Goal: Task Accomplishment & Management: Manage account settings

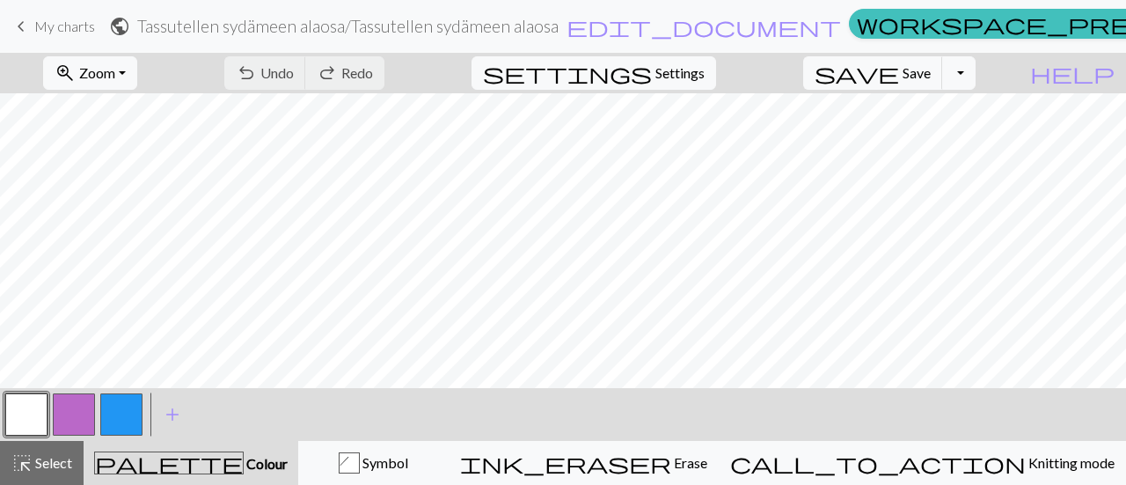
click at [63, 27] on span "My charts" at bounding box center [64, 26] width 61 height 17
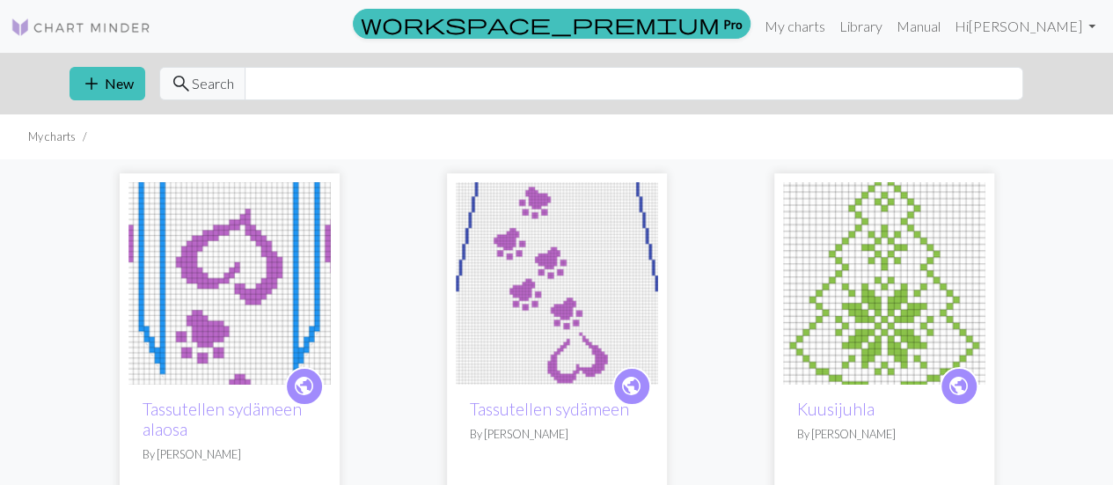
click at [558, 281] on img at bounding box center [557, 283] width 202 height 202
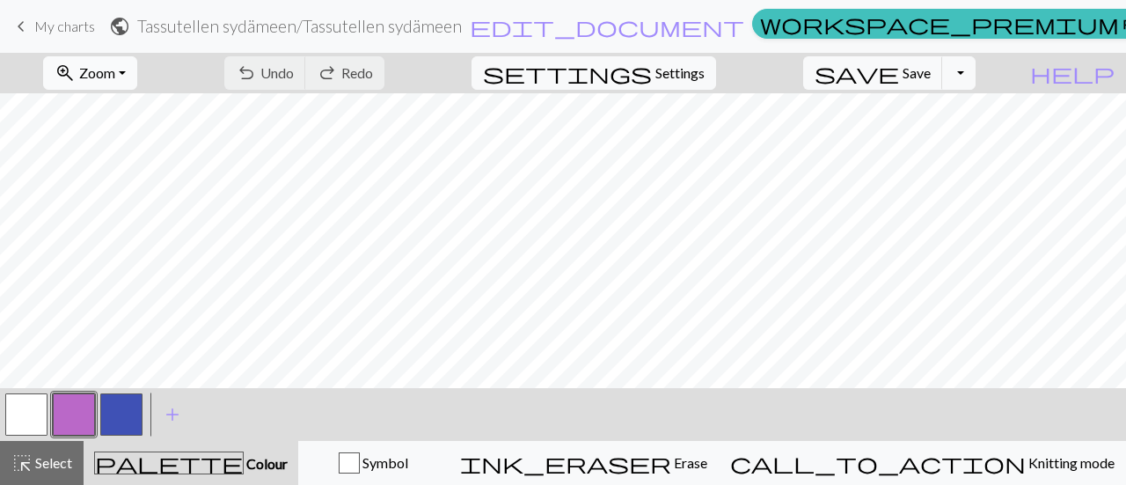
click at [114, 72] on span "Zoom" at bounding box center [97, 72] width 36 height 17
click at [173, 204] on button "50%" at bounding box center [114, 210] width 139 height 28
click at [77, 400] on button "button" at bounding box center [74, 414] width 42 height 42
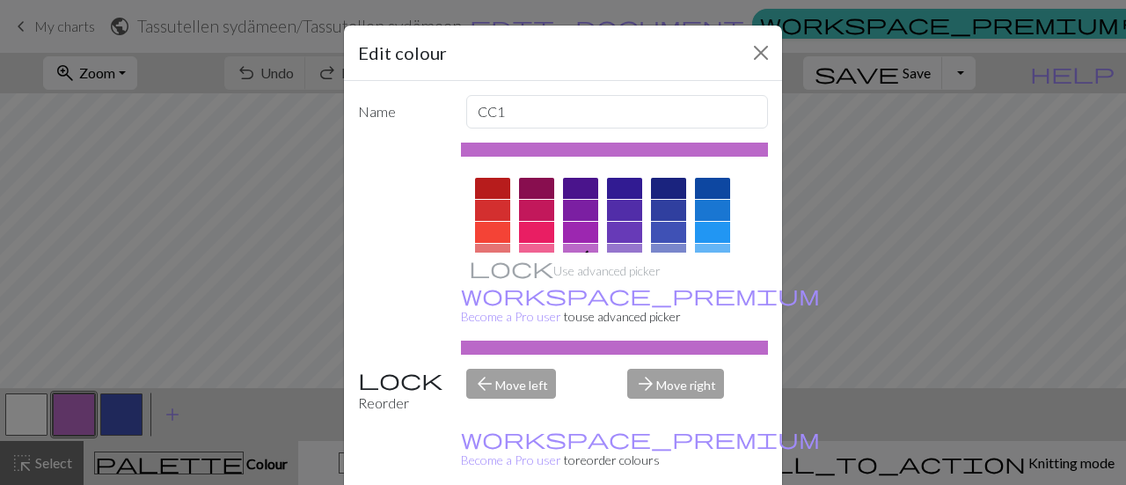
click at [68, 316] on div "Edit colour Name CC1 Use advanced picker workspace_premium Become a Pro user to…" at bounding box center [563, 242] width 1126 height 485
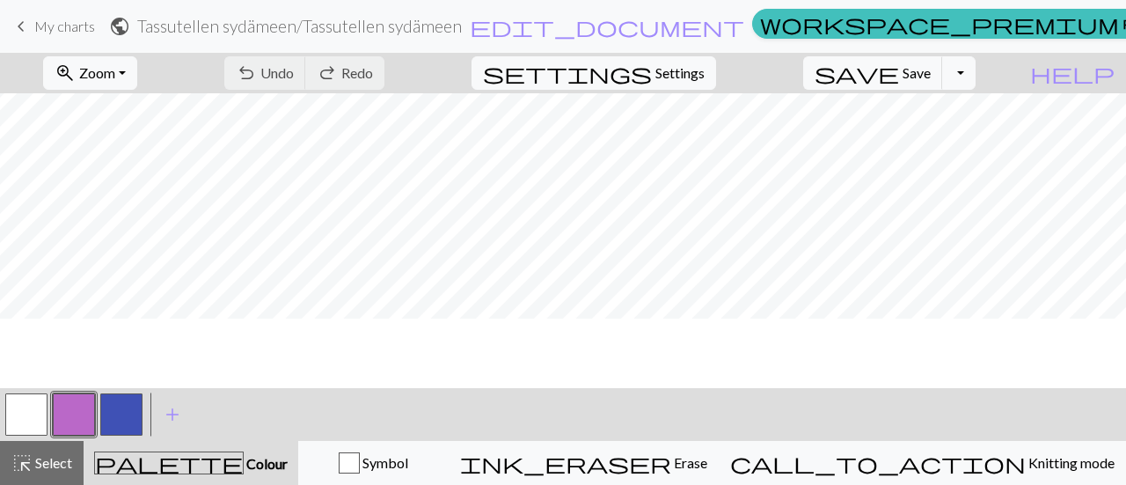
scroll to position [0, 0]
click at [294, 78] on span "Undo" at bounding box center [276, 72] width 33 height 17
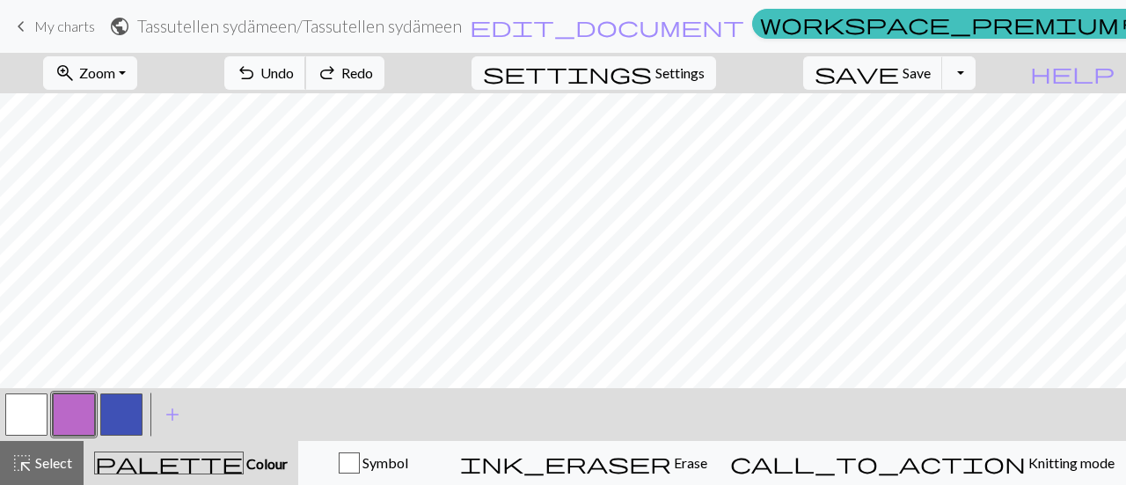
click at [294, 78] on span "Undo" at bounding box center [276, 72] width 33 height 17
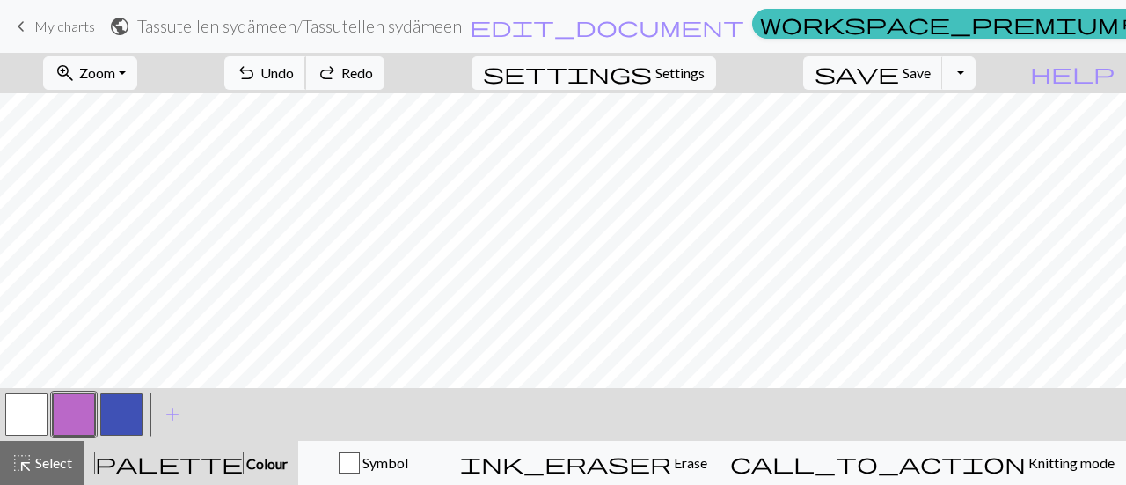
click at [294, 78] on span "Undo" at bounding box center [276, 72] width 33 height 17
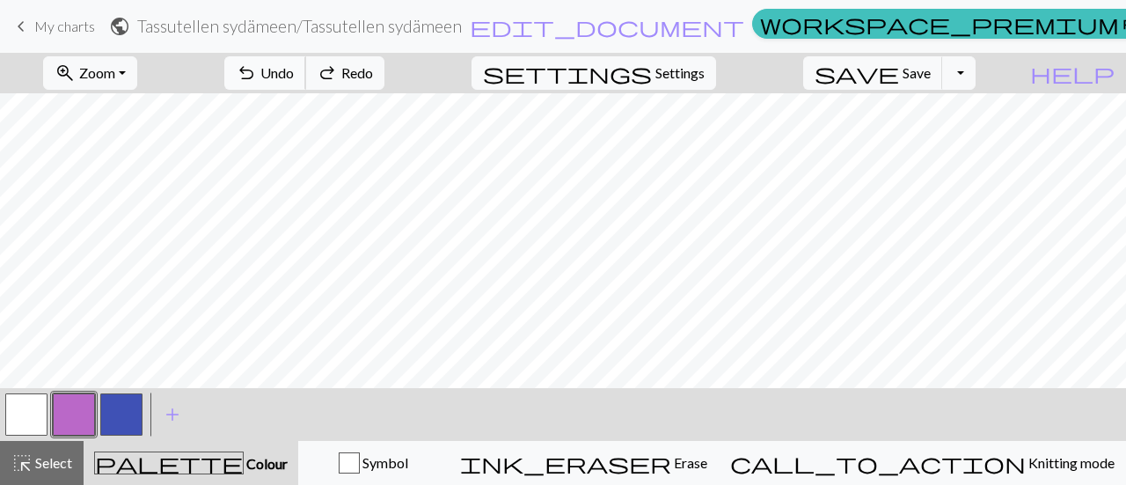
click at [294, 78] on span "Undo" at bounding box center [276, 72] width 33 height 17
click at [294, 71] on span "Undo" at bounding box center [276, 72] width 33 height 17
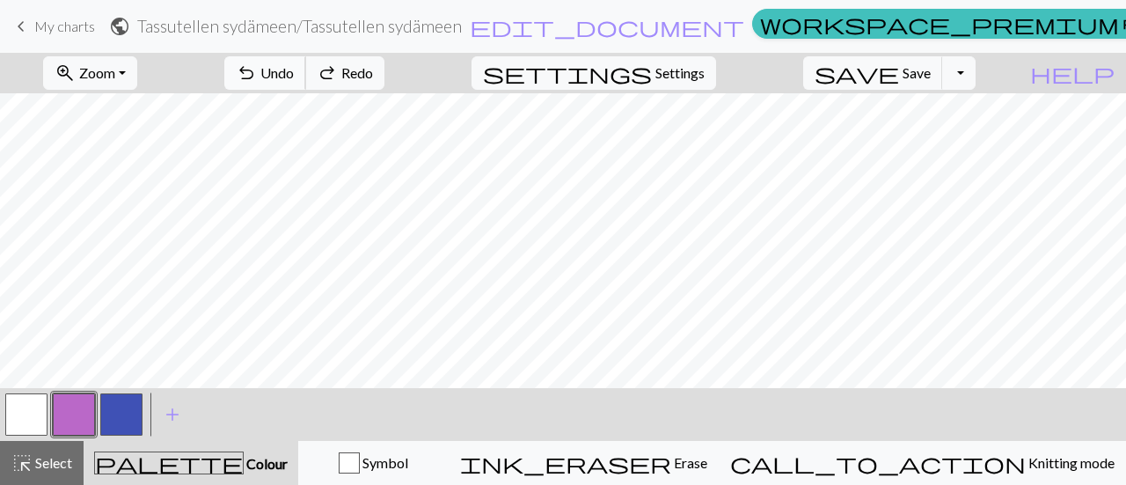
click at [294, 71] on span "Undo" at bounding box center [276, 72] width 33 height 17
click at [294, 69] on span "Undo" at bounding box center [276, 72] width 33 height 17
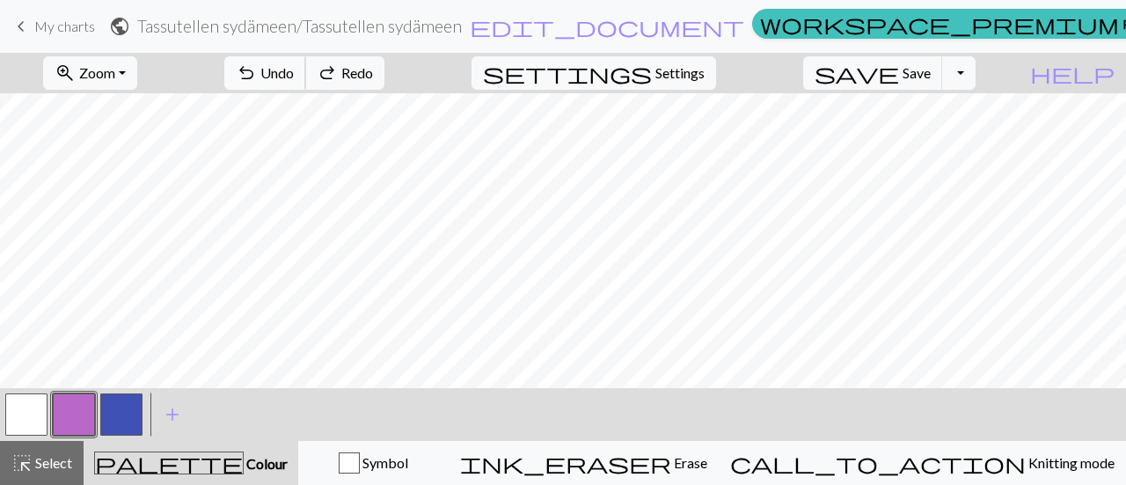
click at [294, 69] on span "Undo" at bounding box center [276, 72] width 33 height 17
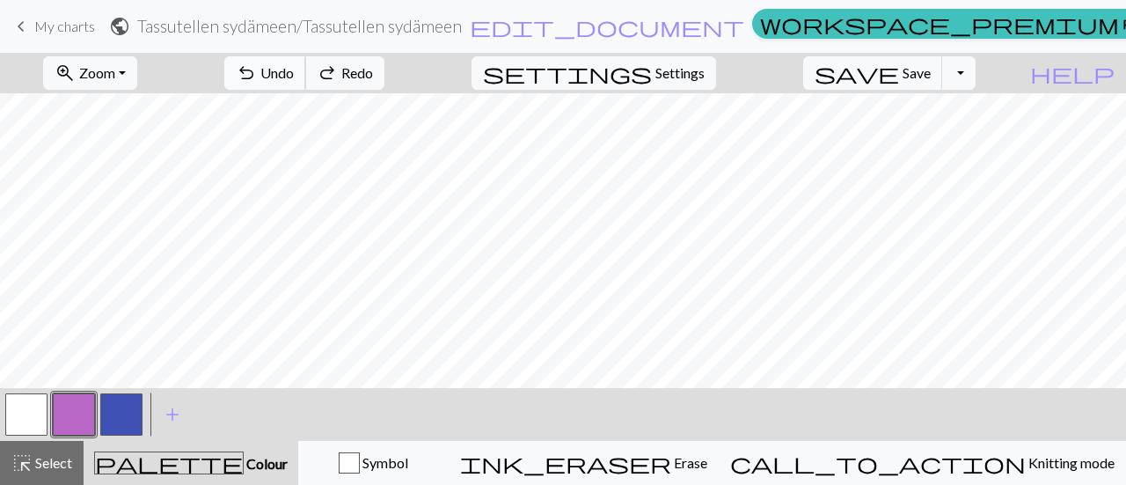
click at [294, 69] on span "Undo" at bounding box center [276, 72] width 33 height 17
click at [931, 76] on span "Save" at bounding box center [916, 72] width 28 height 17
click at [72, 19] on span "My charts" at bounding box center [64, 26] width 61 height 17
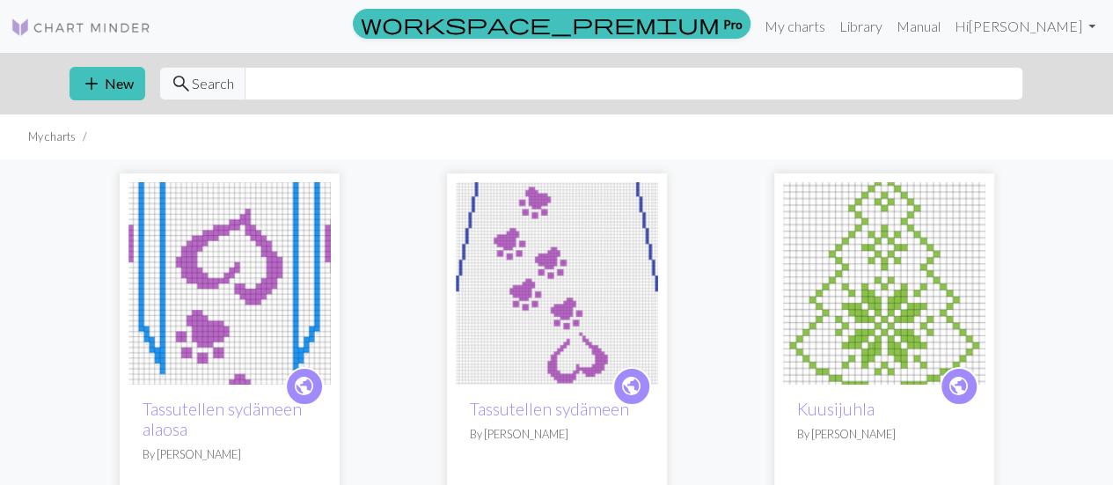
click at [239, 235] on img at bounding box center [229, 283] width 202 height 202
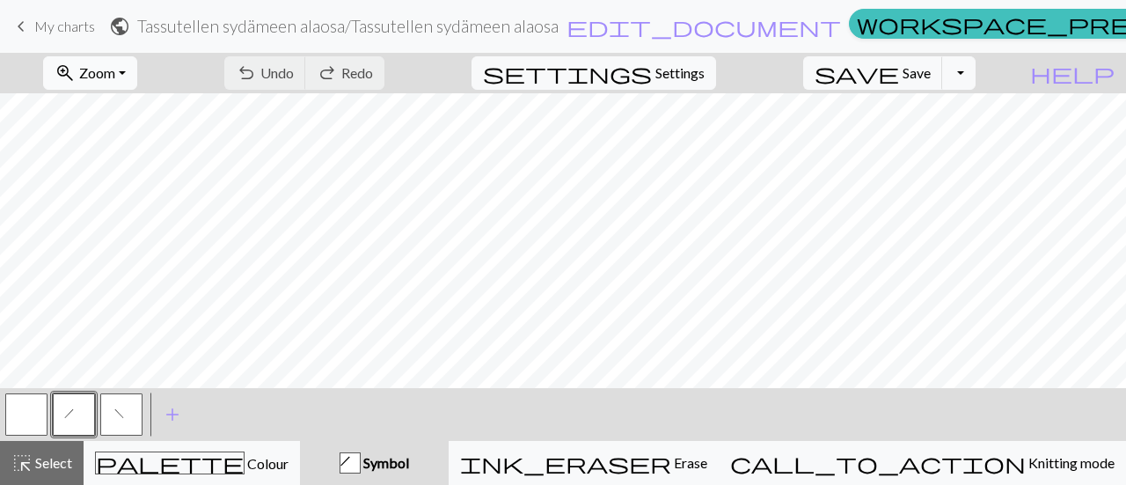
click at [115, 76] on span "Zoom" at bounding box center [97, 72] width 36 height 17
click at [139, 105] on button "Fit all" at bounding box center [114, 111] width 139 height 28
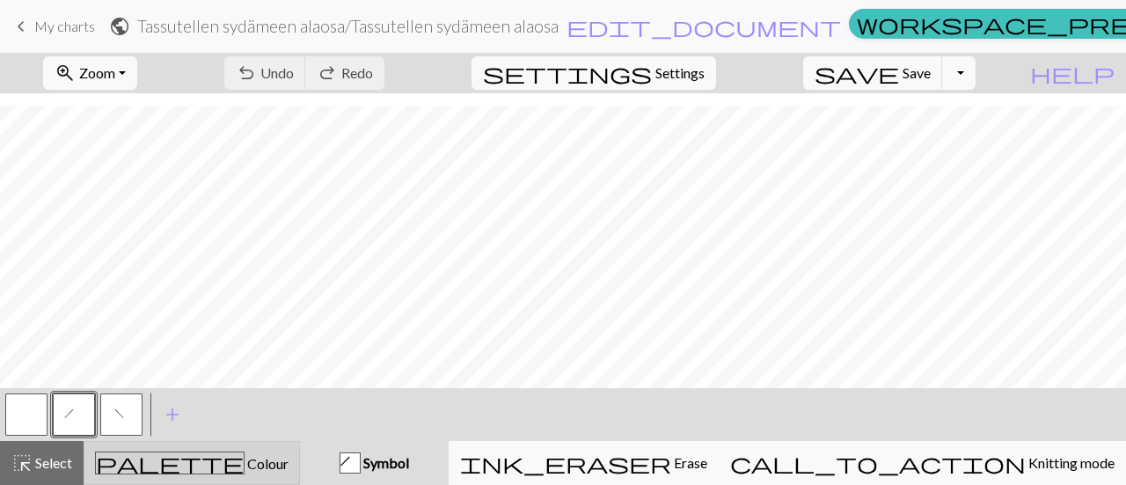
click at [288, 464] on div "palette Colour Colour" at bounding box center [191, 462] width 193 height 23
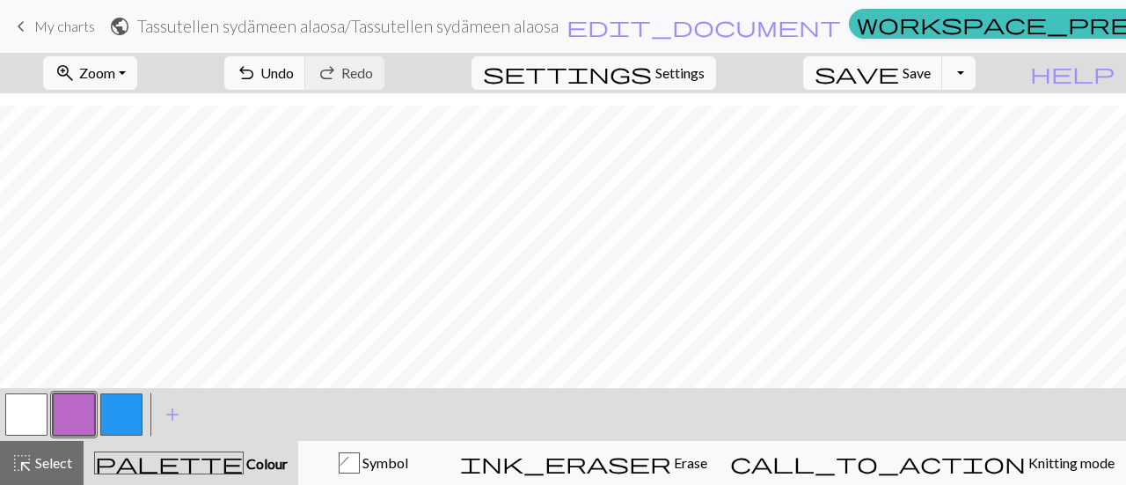
click at [37, 409] on button "button" at bounding box center [26, 414] width 42 height 42
click at [77, 416] on button "button" at bounding box center [74, 414] width 42 height 42
click at [41, 402] on button "button" at bounding box center [26, 414] width 42 height 42
click at [294, 69] on span "Undo" at bounding box center [276, 72] width 33 height 17
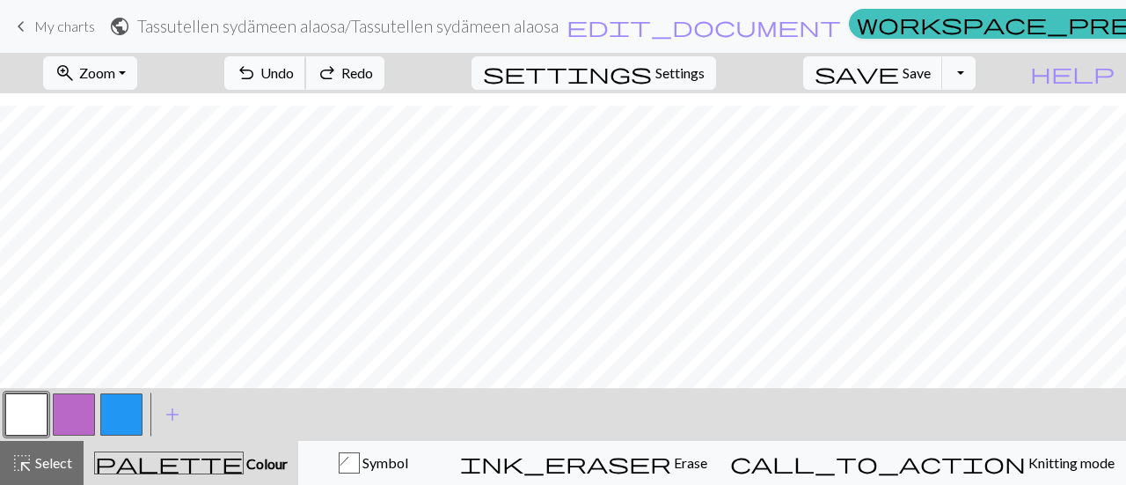
click at [294, 69] on span "Undo" at bounding box center [276, 72] width 33 height 17
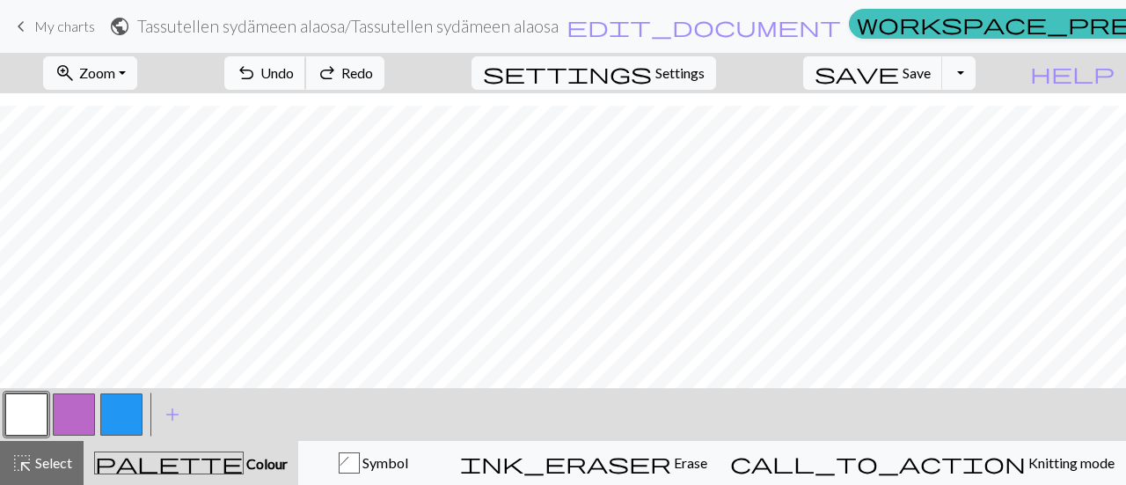
click at [294, 69] on span "Undo" at bounding box center [276, 72] width 33 height 17
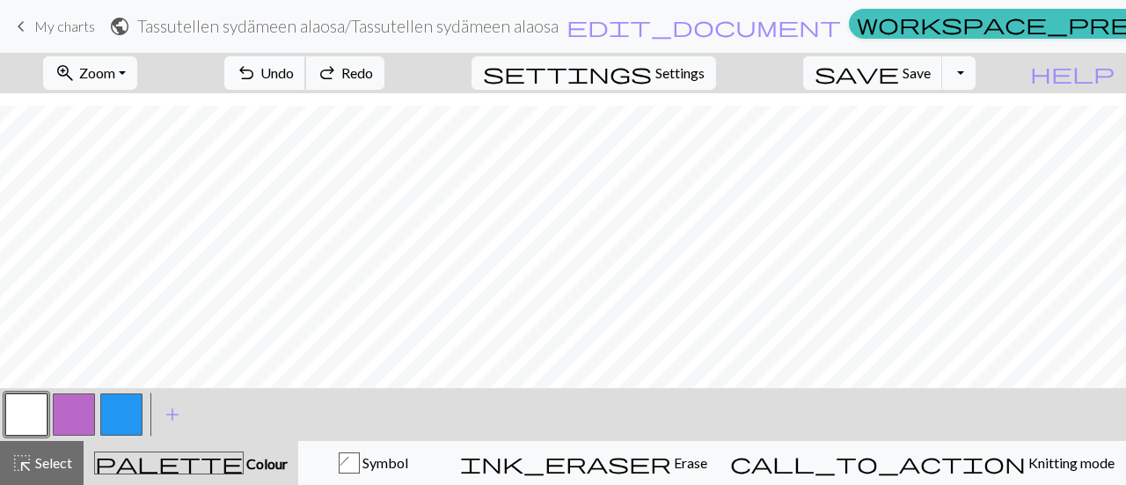
click at [294, 69] on span "Undo" at bounding box center [276, 72] width 33 height 17
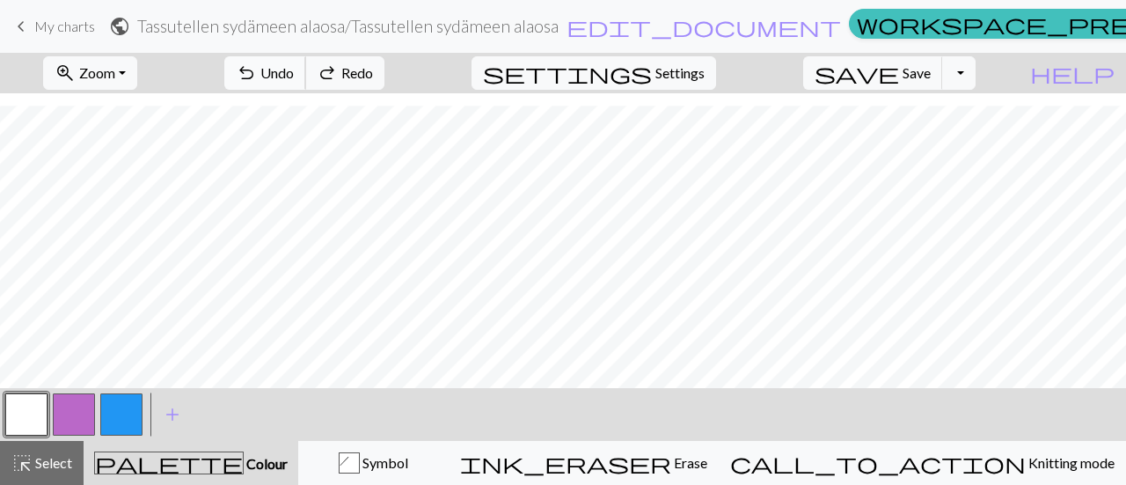
click at [294, 69] on span "Undo" at bounding box center [276, 72] width 33 height 17
click at [931, 69] on span "Save" at bounding box center [916, 72] width 28 height 17
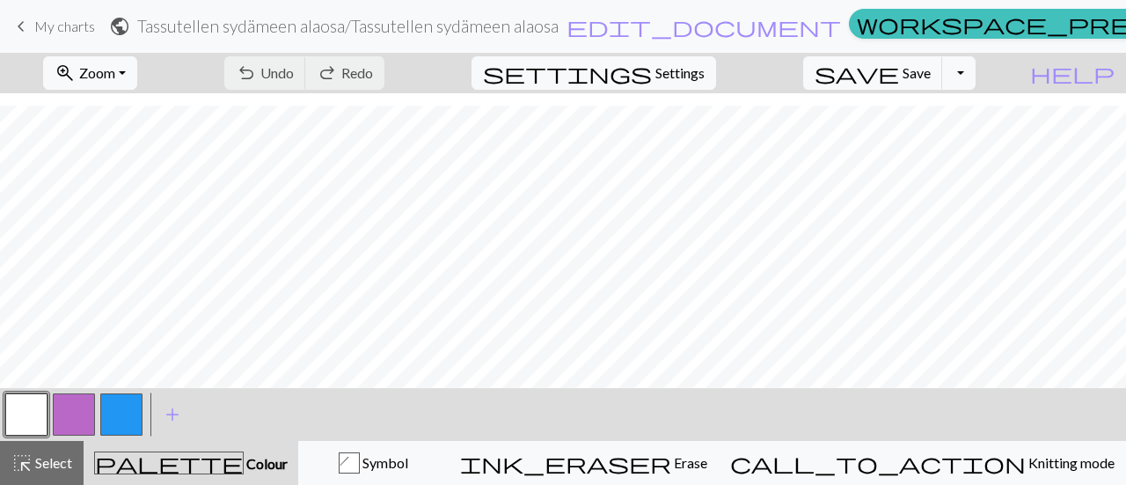
click at [62, 26] on span "My charts" at bounding box center [64, 26] width 61 height 17
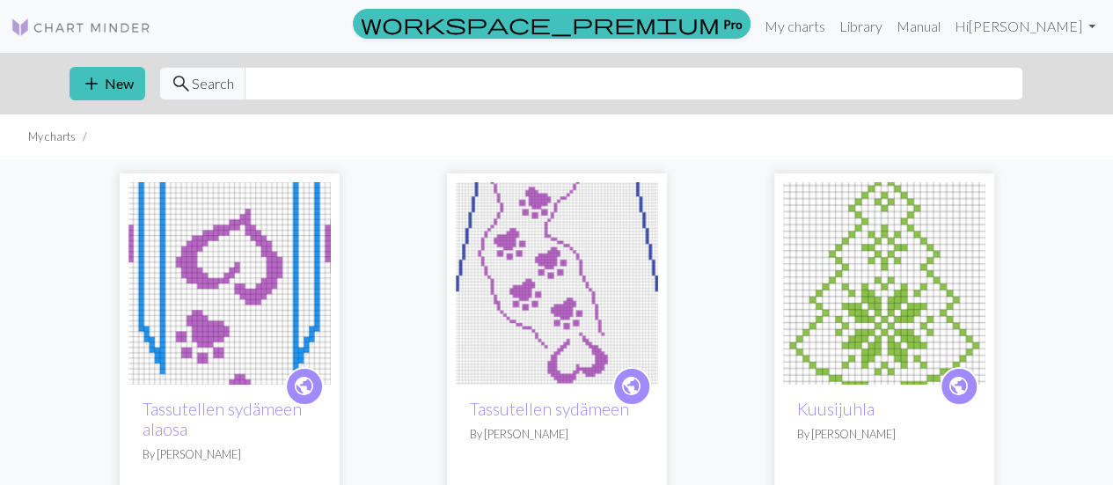
click at [246, 264] on img at bounding box center [229, 283] width 202 height 202
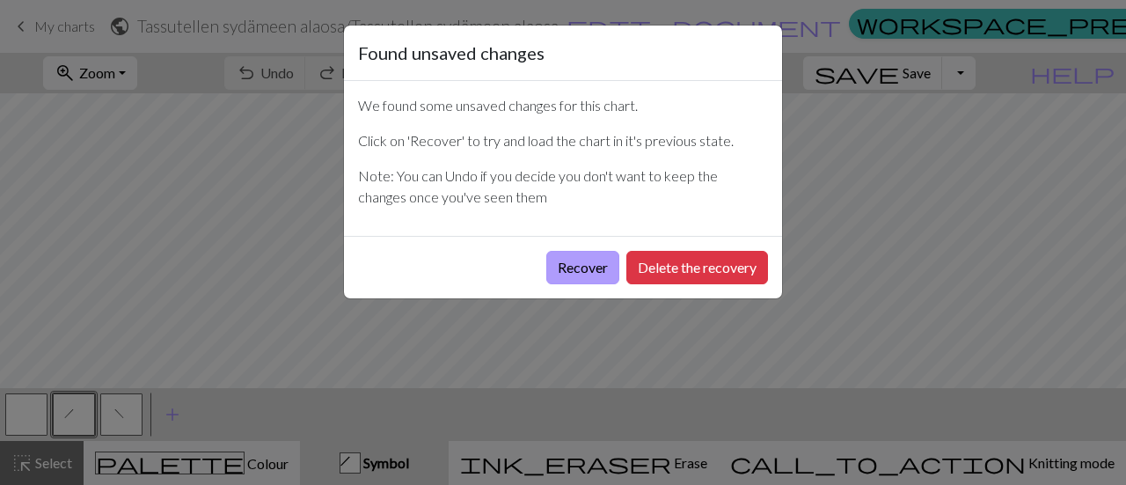
click at [582, 259] on button "Recover" at bounding box center [582, 267] width 73 height 33
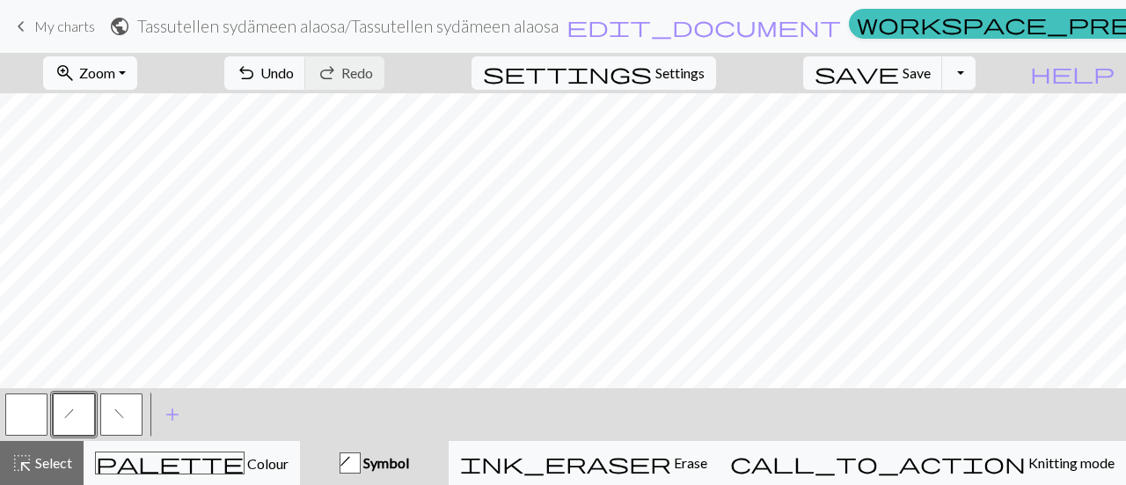
click at [115, 74] on span "Zoom" at bounding box center [97, 72] width 36 height 17
click at [139, 103] on button "Fit all" at bounding box center [114, 111] width 139 height 28
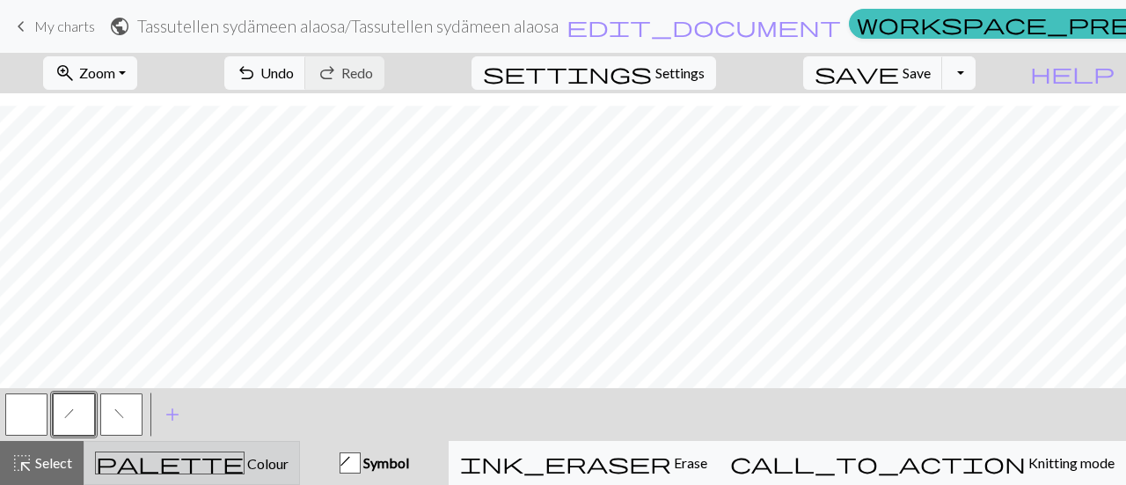
click at [245, 456] on span "Colour" at bounding box center [267, 463] width 44 height 17
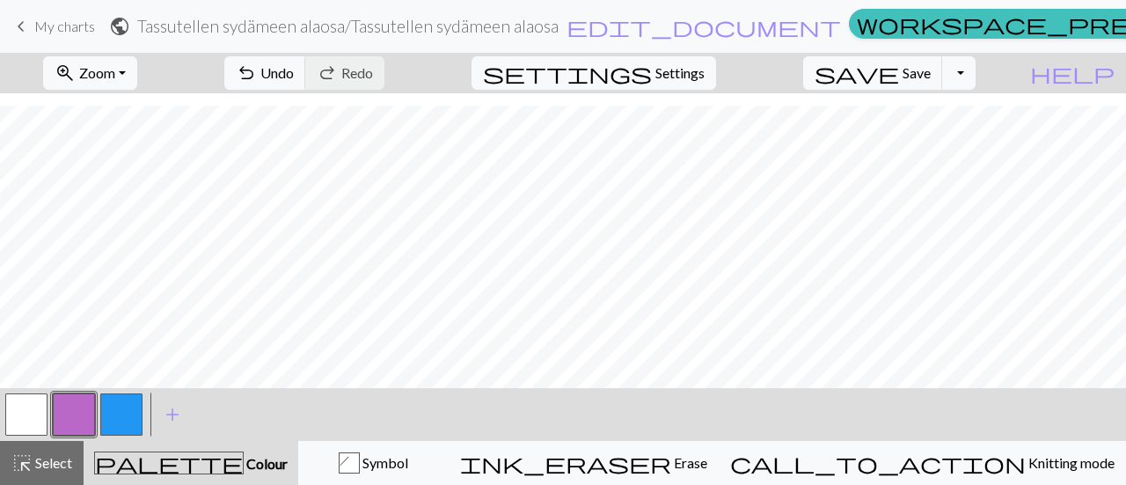
click at [23, 409] on button "button" at bounding box center [26, 414] width 42 height 42
click at [931, 64] on span "Save" at bounding box center [916, 72] width 28 height 17
click at [65, 13] on link "keyboard_arrow_left My charts" at bounding box center [53, 26] width 84 height 30
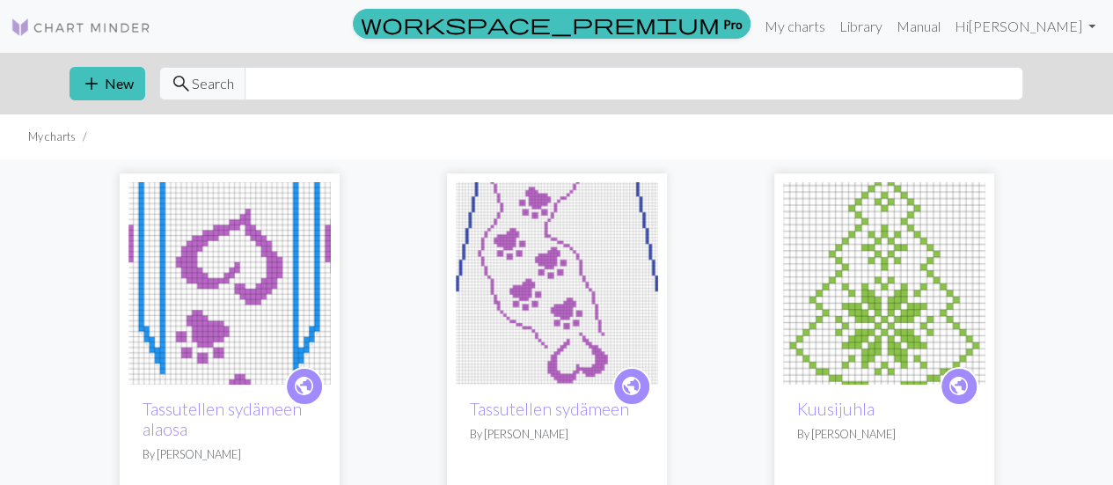
click at [612, 267] on img at bounding box center [557, 283] width 202 height 202
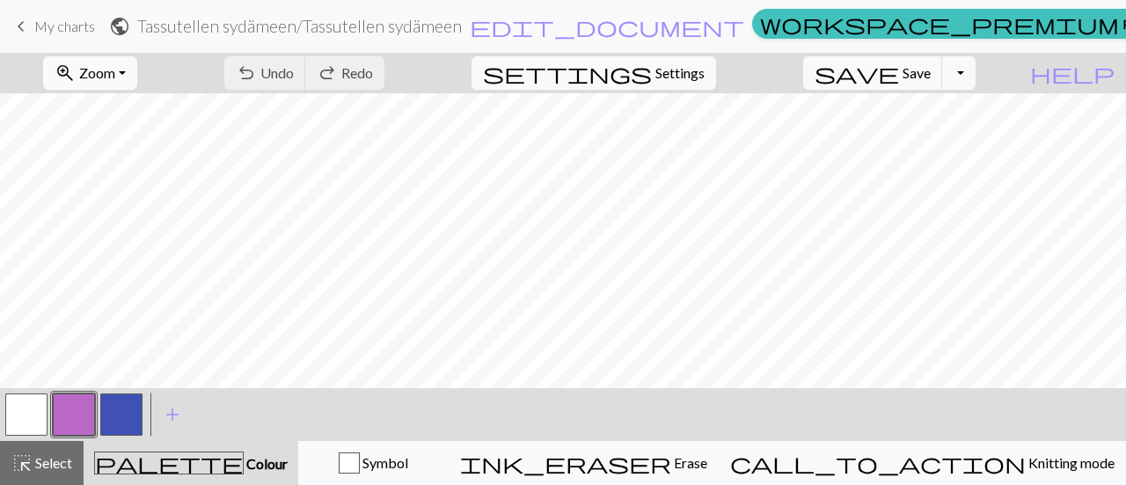
click at [115, 76] on span "Zoom" at bounding box center [97, 72] width 36 height 17
click at [134, 112] on button "Fit all" at bounding box center [114, 111] width 139 height 28
click at [20, 418] on button "button" at bounding box center [26, 414] width 42 height 42
click at [70, 414] on button "button" at bounding box center [74, 414] width 42 height 42
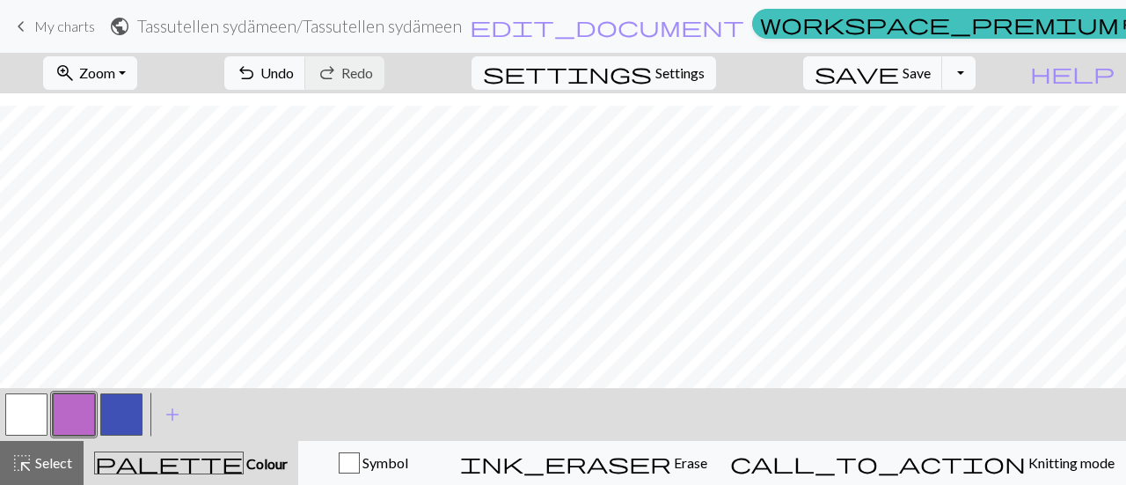
scroll to position [527, 0]
click at [294, 68] on span "Undo" at bounding box center [276, 72] width 33 height 17
click at [294, 64] on span "Undo" at bounding box center [276, 72] width 33 height 17
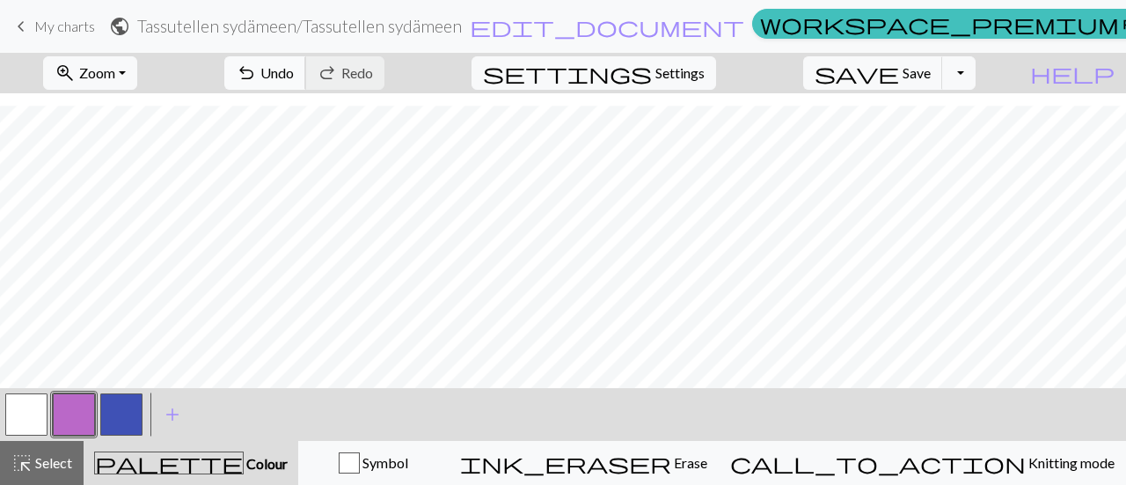
click at [294, 64] on span "Undo" at bounding box center [276, 72] width 33 height 17
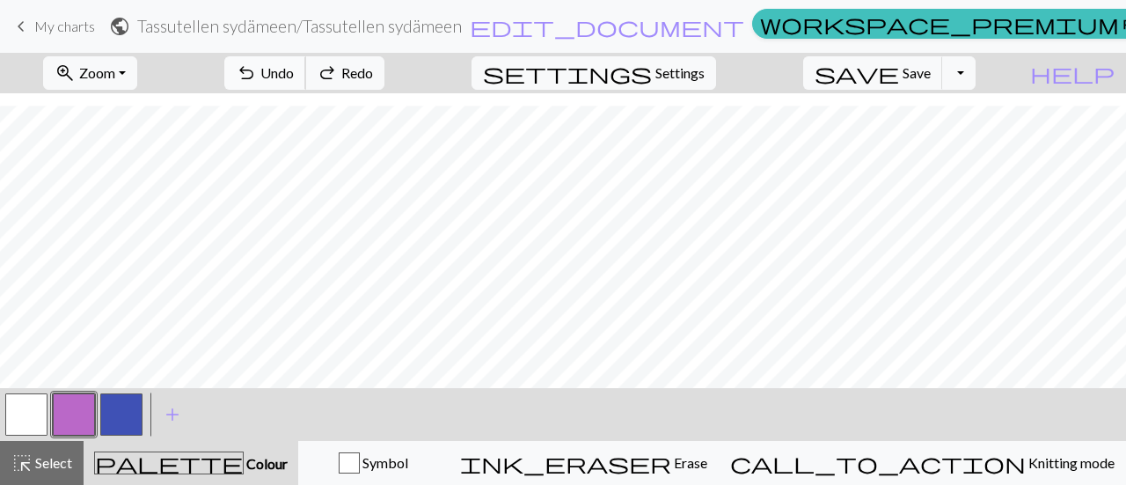
click at [294, 64] on span "Undo" at bounding box center [276, 72] width 33 height 17
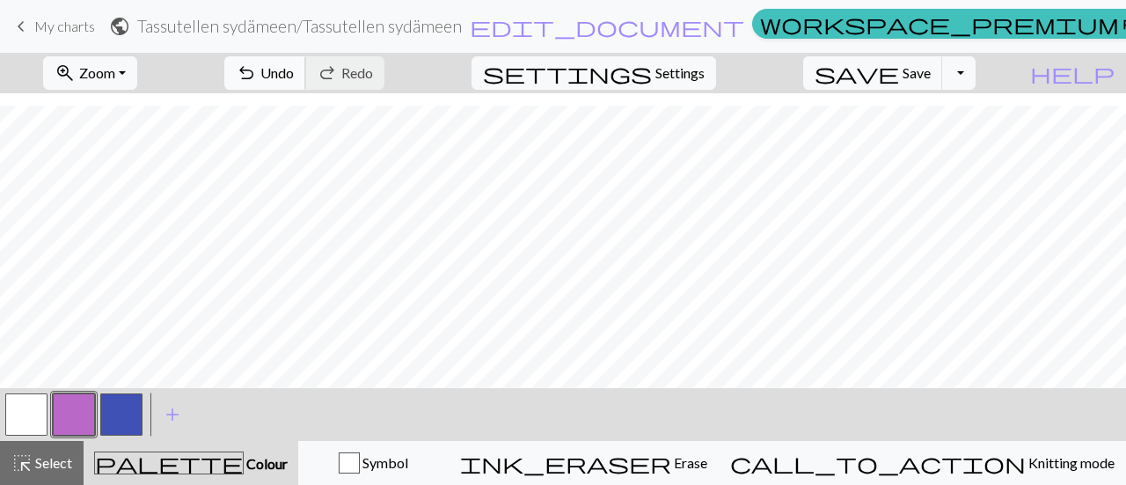
click at [294, 73] on span "Undo" at bounding box center [276, 72] width 33 height 17
click at [294, 75] on span "Undo" at bounding box center [276, 72] width 33 height 17
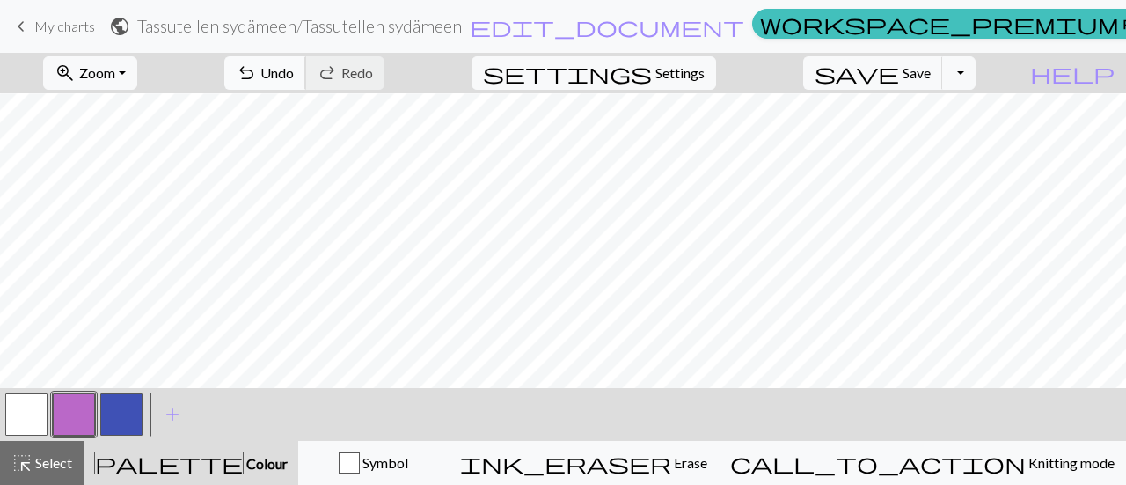
click at [294, 72] on span "Undo" at bounding box center [276, 72] width 33 height 17
click at [294, 75] on span "Undo" at bounding box center [276, 72] width 33 height 17
click at [306, 82] on button "undo Undo Undo" at bounding box center [265, 72] width 82 height 33
click at [115, 74] on span "Zoom" at bounding box center [97, 72] width 36 height 17
click at [130, 226] on button "100%" at bounding box center [114, 238] width 139 height 28
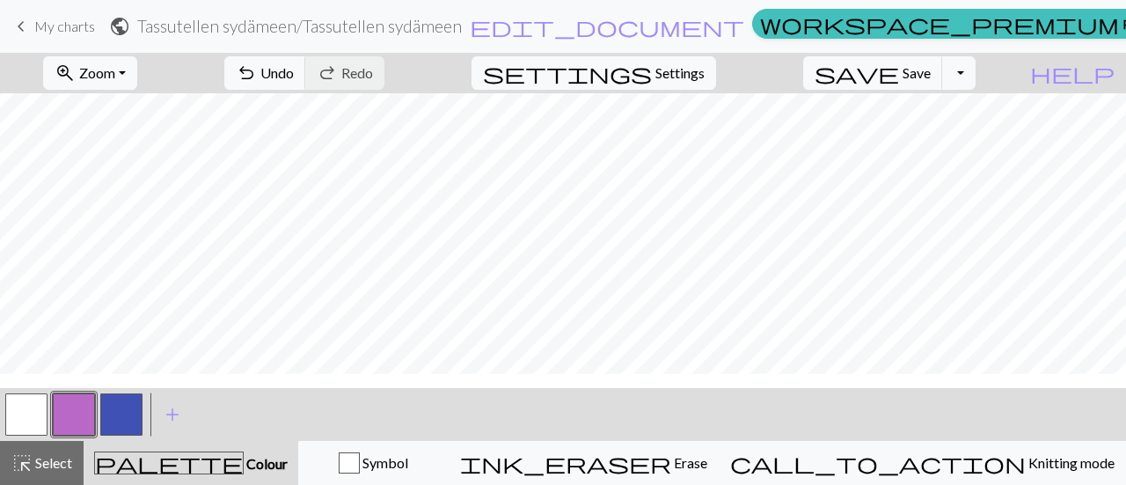
scroll to position [770, 0]
click at [294, 74] on span "Undo" at bounding box center [276, 72] width 33 height 17
click at [294, 69] on span "Undo" at bounding box center [276, 72] width 33 height 17
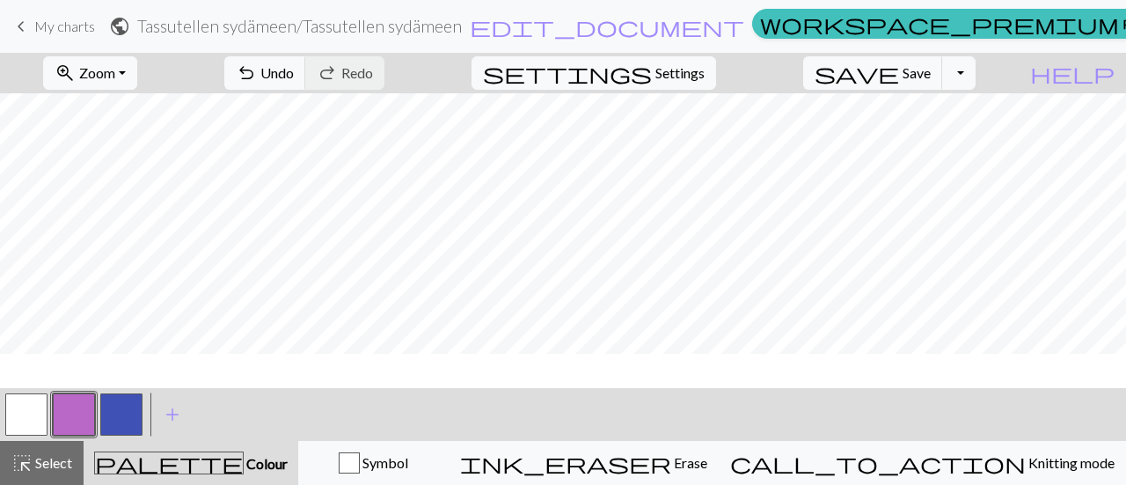
scroll to position [665, 0]
click at [294, 68] on span "Undo" at bounding box center [276, 72] width 33 height 17
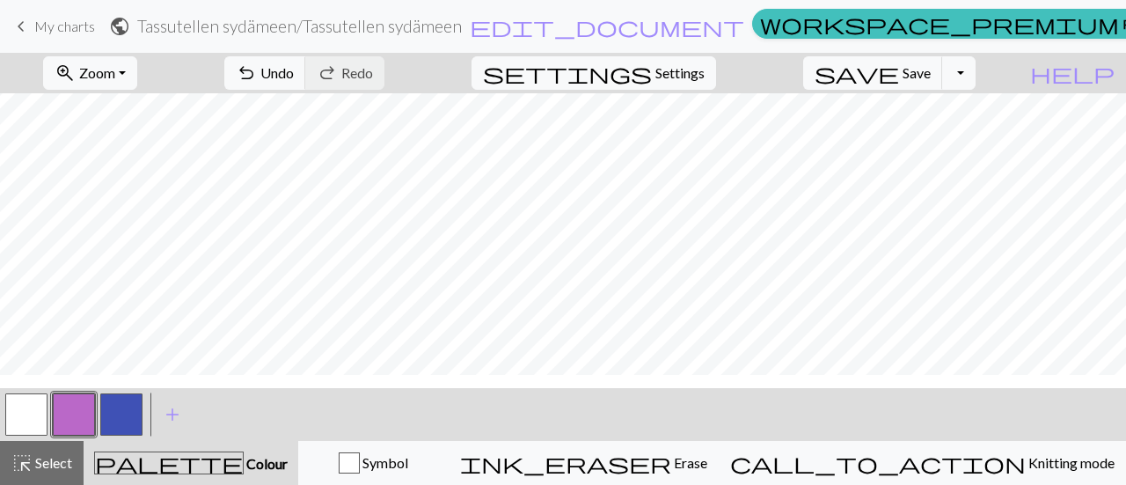
scroll to position [595, 0]
click at [115, 68] on span "Zoom" at bounding box center [97, 72] width 36 height 17
click at [156, 111] on button "Fit all" at bounding box center [114, 111] width 139 height 28
click at [18, 410] on button "button" at bounding box center [26, 414] width 42 height 42
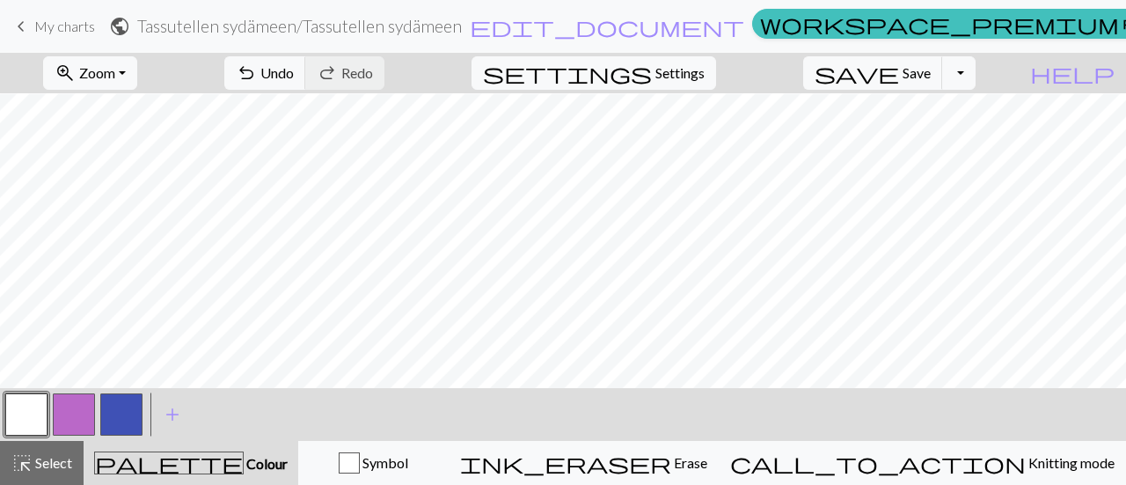
click at [70, 404] on button "button" at bounding box center [74, 414] width 42 height 42
click at [306, 68] on button "undo Undo Undo" at bounding box center [265, 72] width 82 height 33
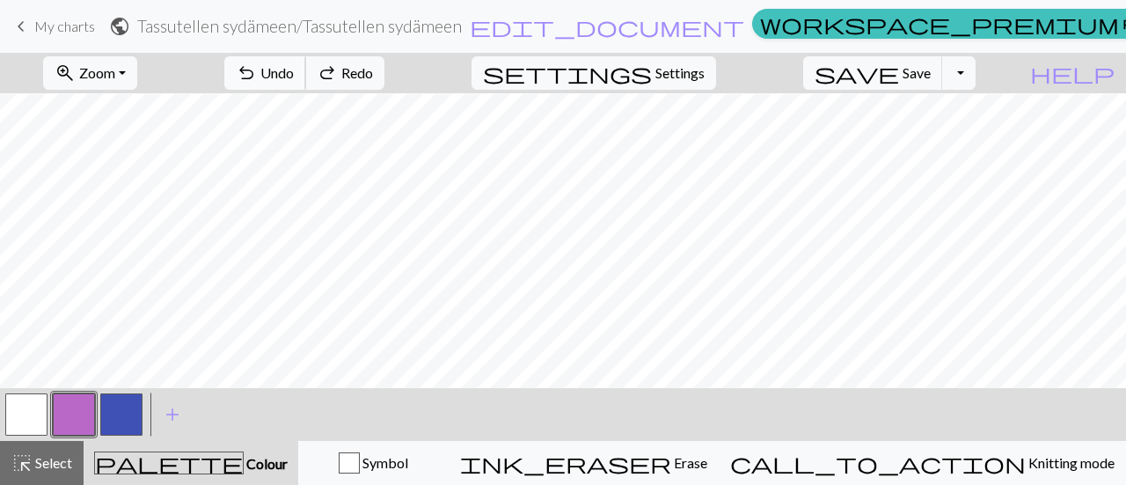
click at [306, 68] on button "undo Undo Undo" at bounding box center [265, 72] width 82 height 33
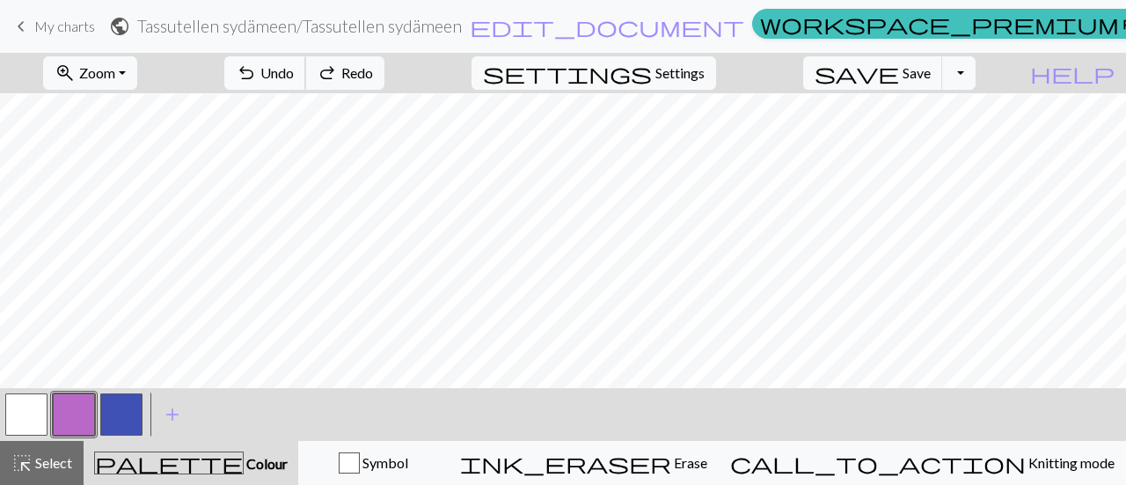
click at [306, 68] on button "undo Undo Undo" at bounding box center [265, 72] width 82 height 33
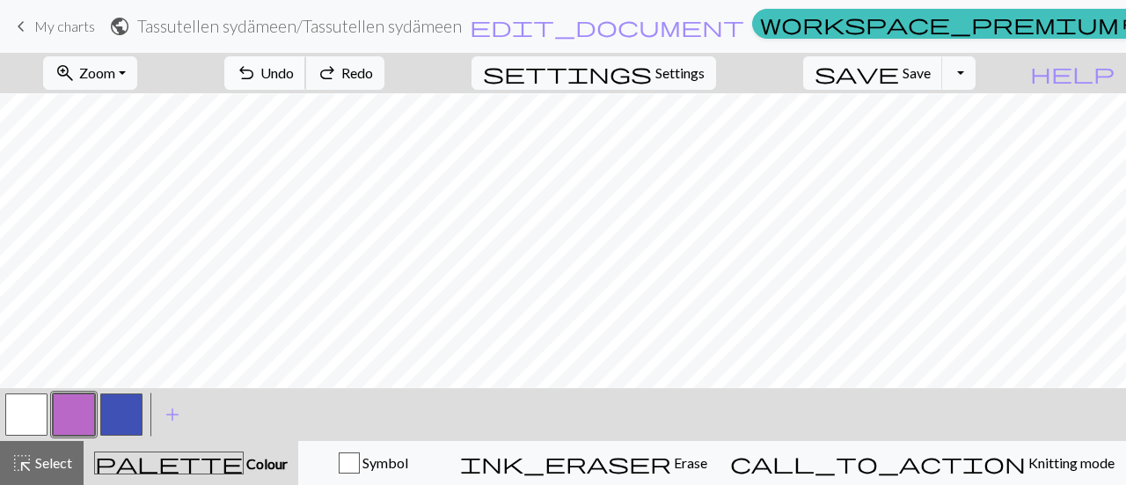
click at [306, 68] on button "undo Undo Undo" at bounding box center [265, 72] width 82 height 33
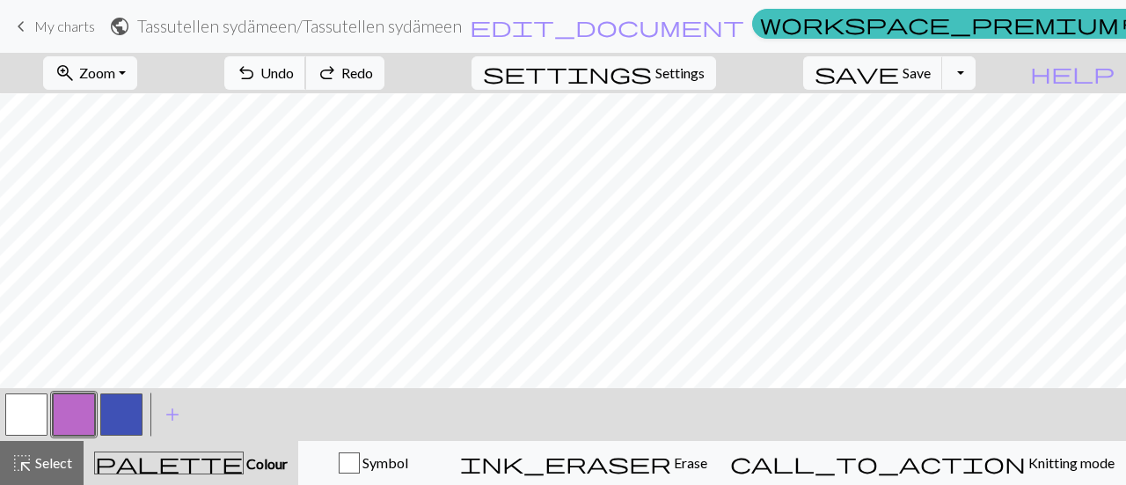
click at [306, 68] on button "undo Undo Undo" at bounding box center [265, 72] width 82 height 33
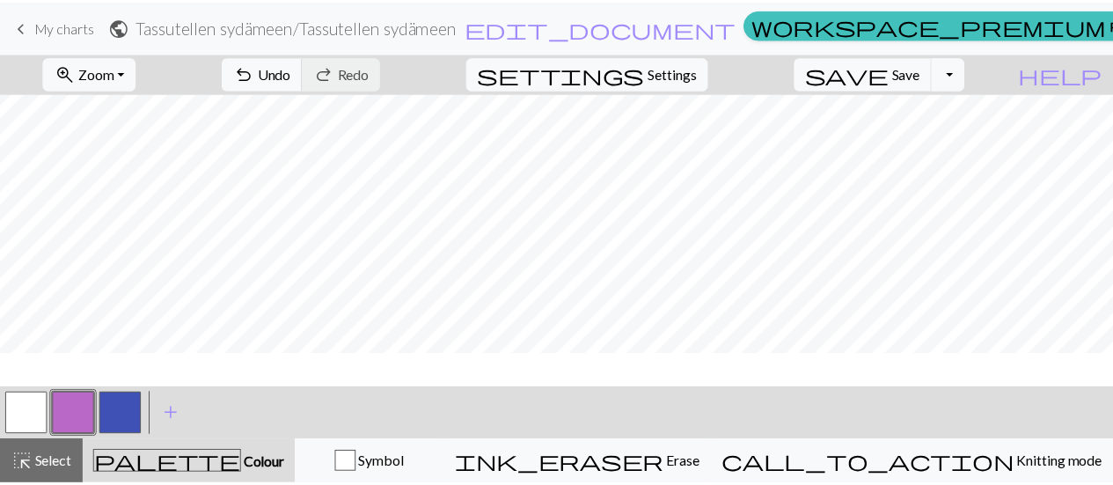
scroll to position [468, 0]
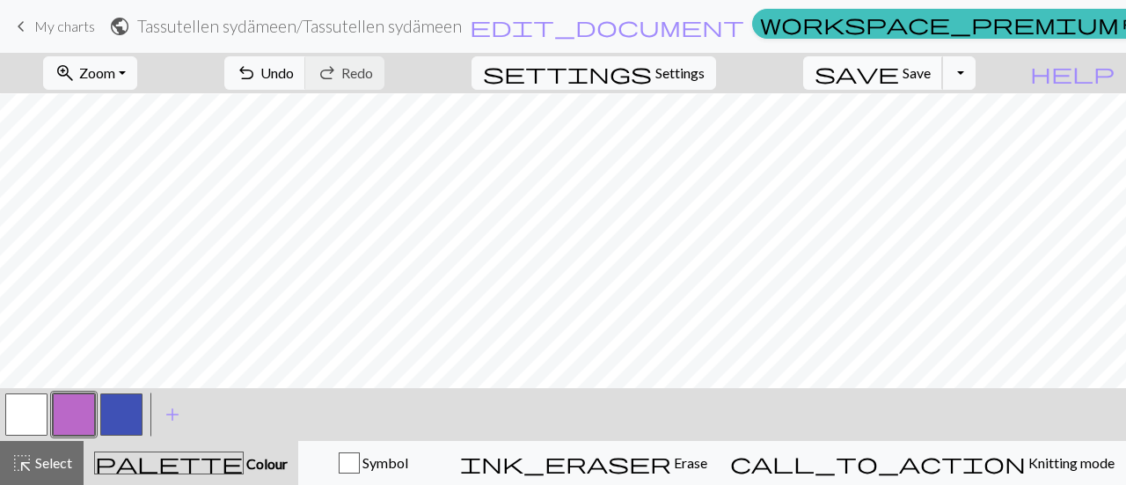
click at [931, 74] on span "Save" at bounding box center [916, 72] width 28 height 17
click at [79, 27] on span "My charts" at bounding box center [64, 26] width 61 height 17
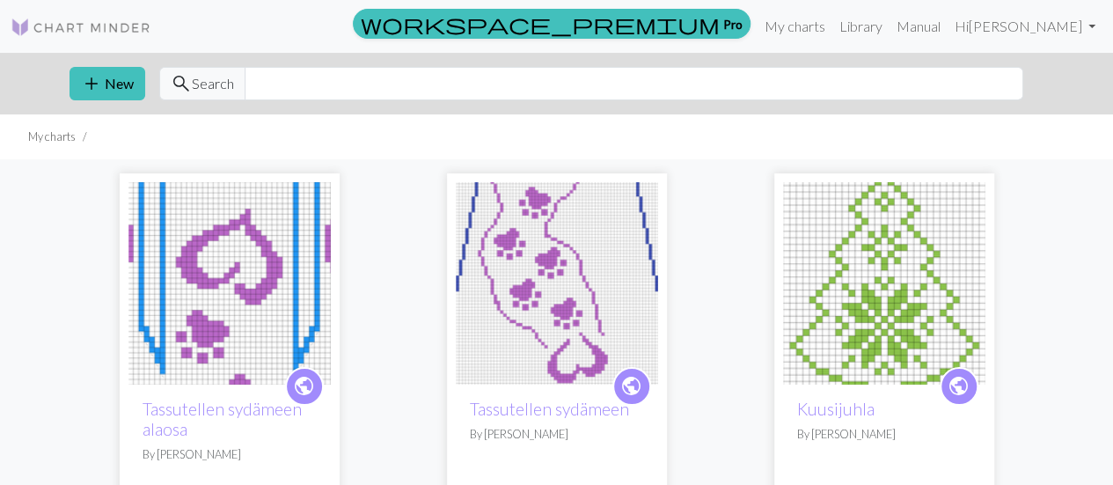
click at [230, 203] on img at bounding box center [229, 283] width 202 height 202
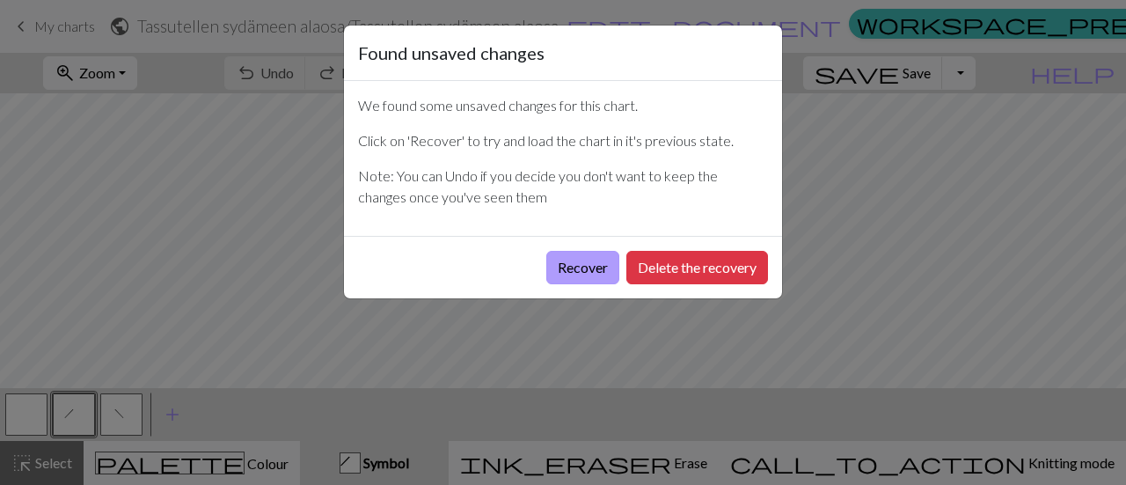
click at [579, 254] on button "Recover" at bounding box center [582, 267] width 73 height 33
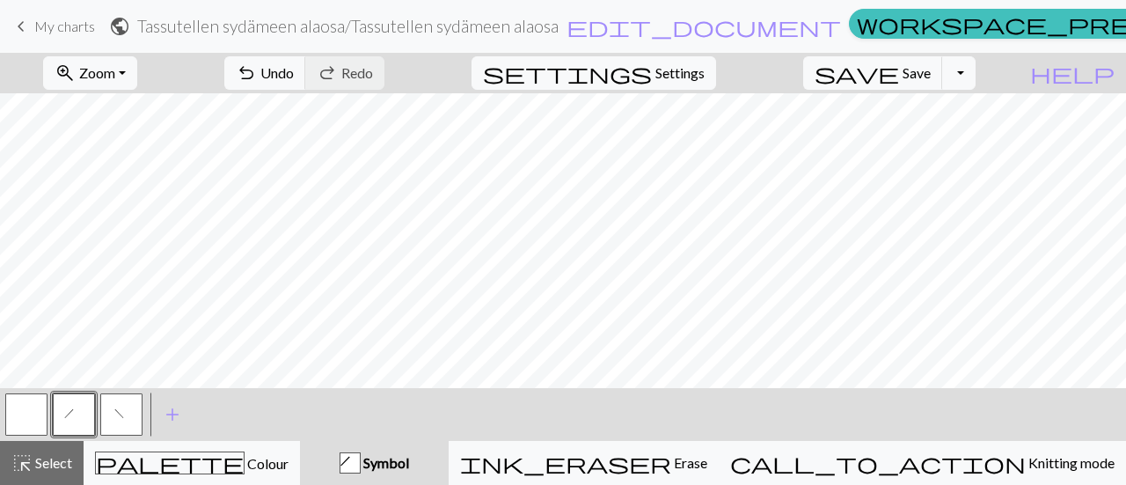
click at [47, 34] on link "keyboard_arrow_left My charts" at bounding box center [53, 26] width 84 height 30
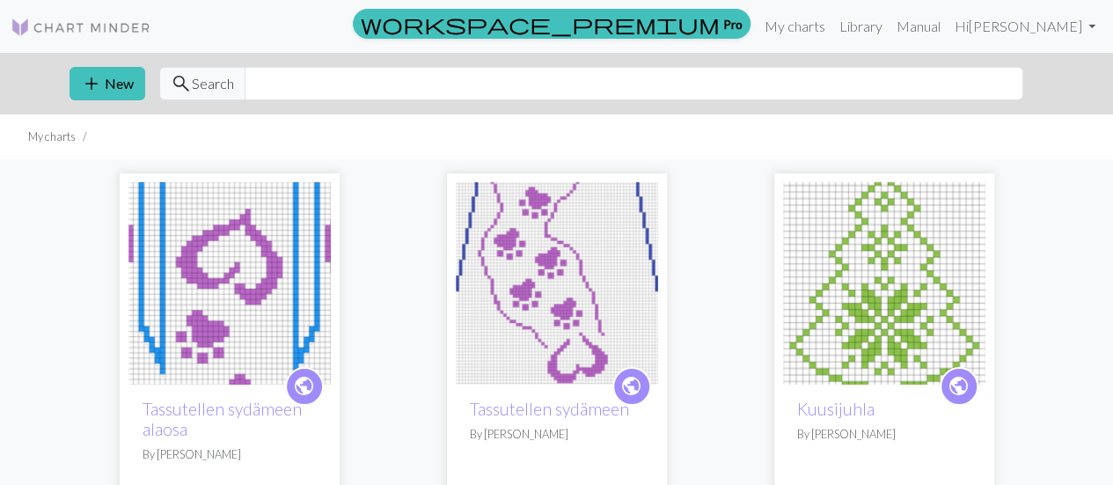
click at [581, 249] on img at bounding box center [557, 283] width 202 height 202
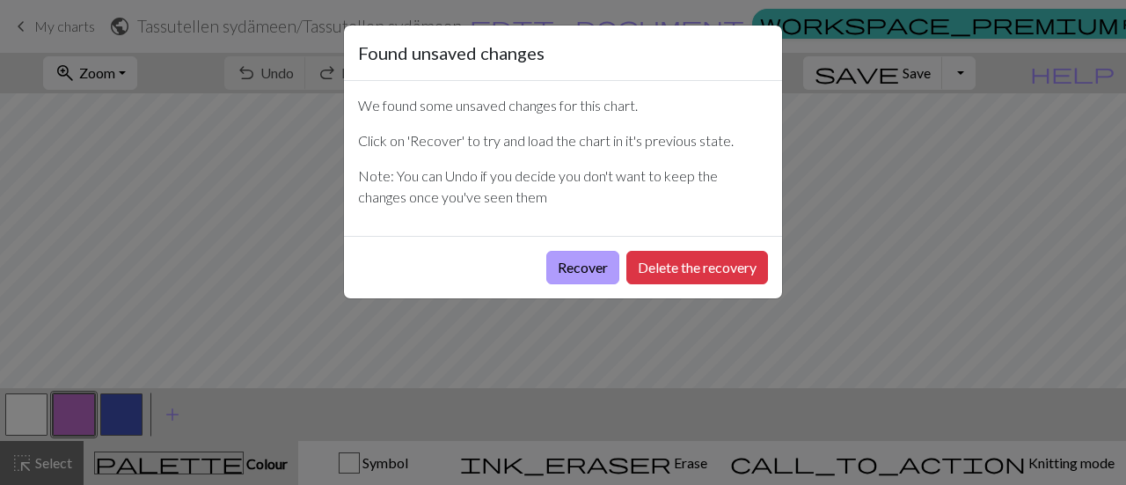
click at [582, 261] on button "Recover" at bounding box center [582, 267] width 73 height 33
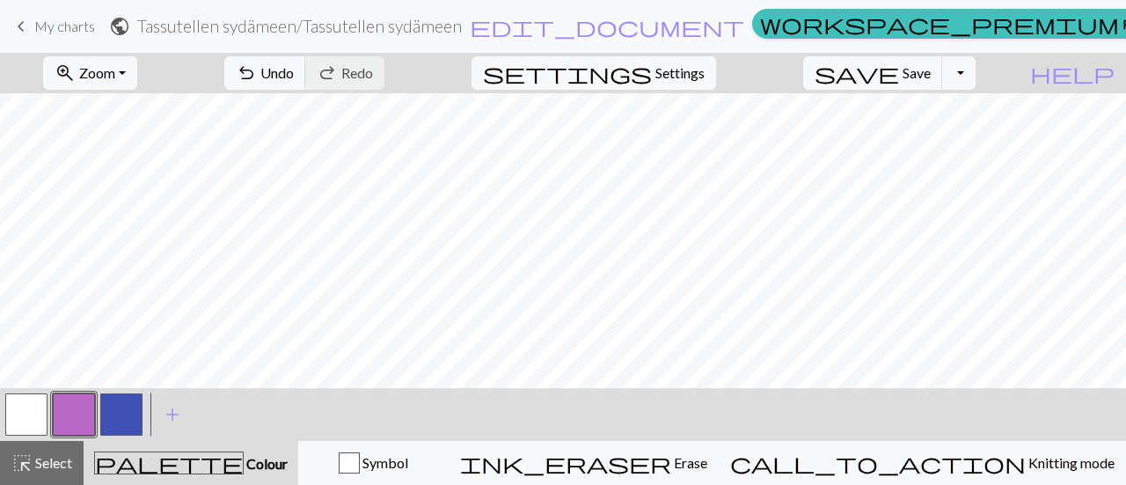
click at [55, 26] on span "My charts" at bounding box center [64, 26] width 61 height 17
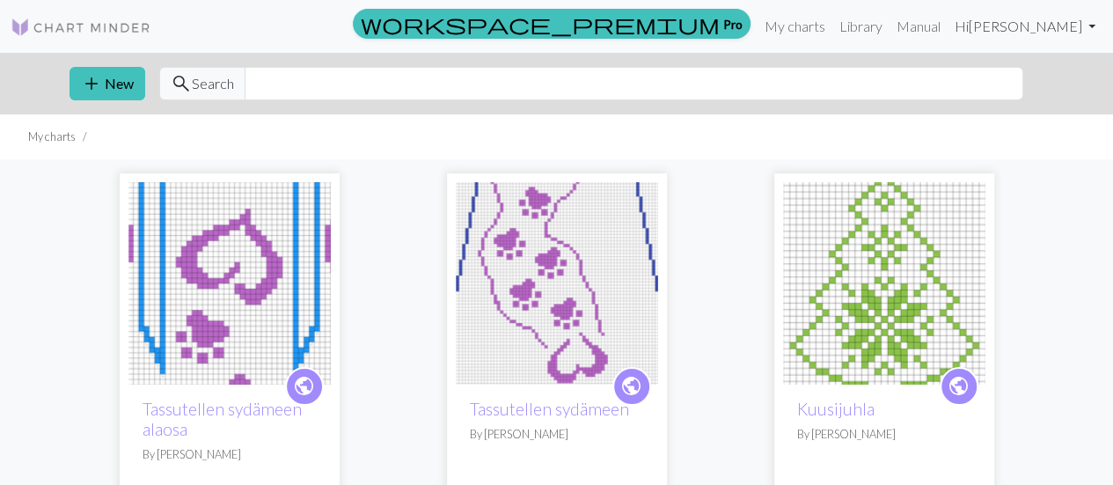
click at [1062, 32] on link "Hi [PERSON_NAME]" at bounding box center [1024, 26] width 155 height 35
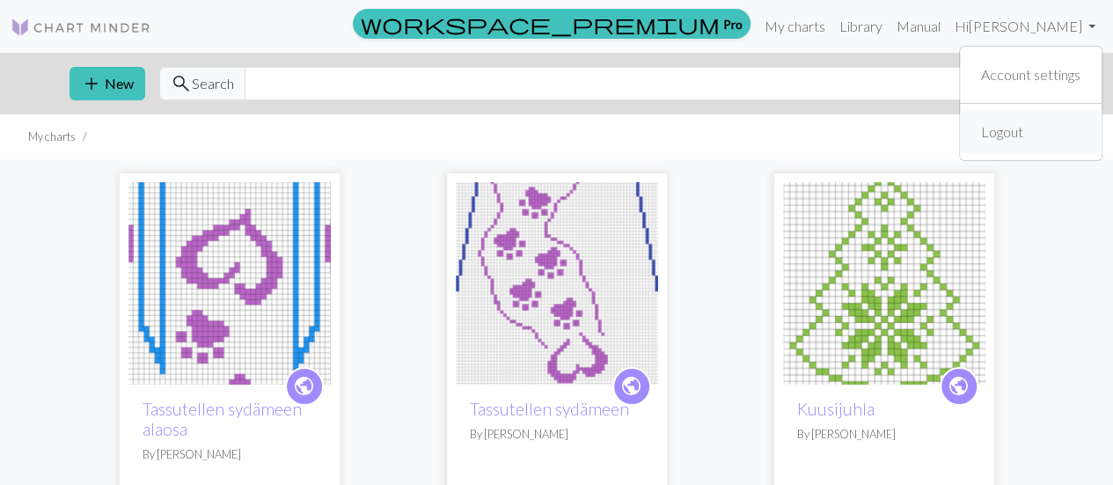
click at [1052, 127] on button "Logout" at bounding box center [1031, 132] width 142 height 42
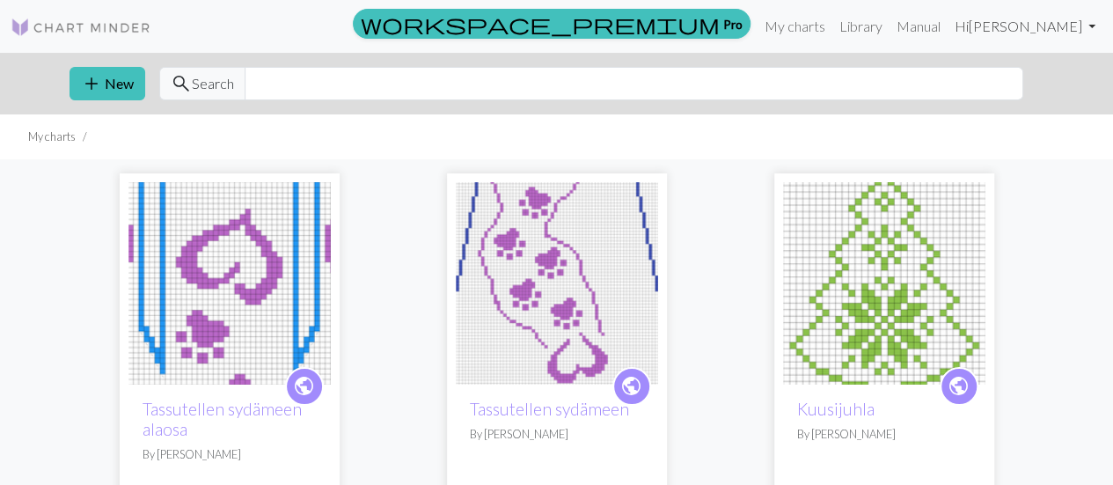
click at [1092, 24] on link "Hi [PERSON_NAME]" at bounding box center [1024, 26] width 155 height 35
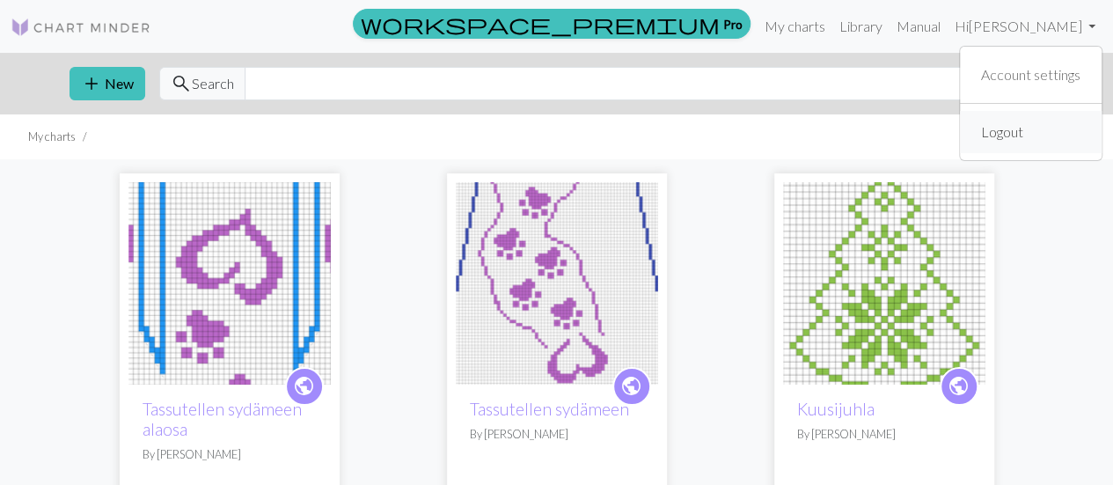
click at [1005, 131] on link "Logout" at bounding box center [1002, 131] width 56 height 35
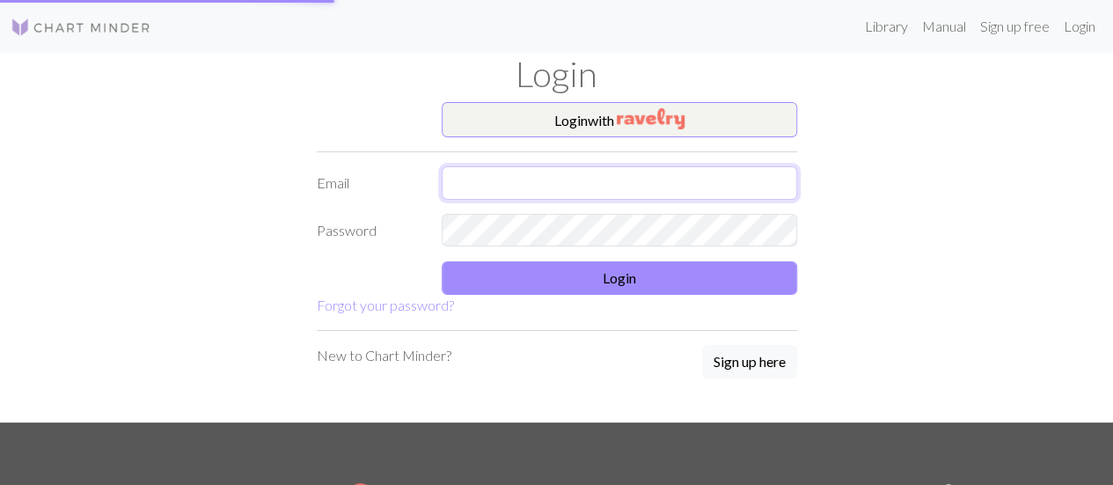
type input "[EMAIL_ADDRESS][DOMAIN_NAME]"
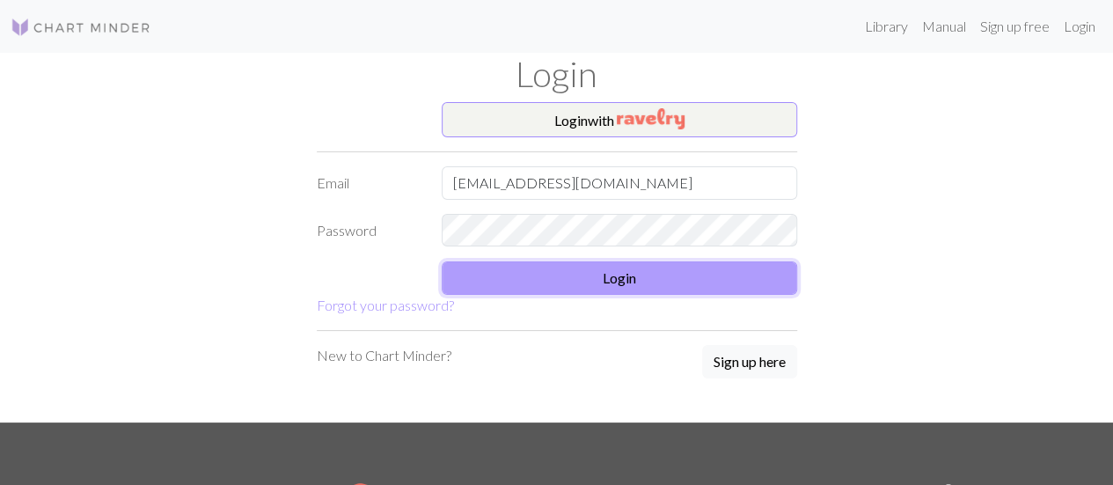
click at [632, 282] on button "Login" at bounding box center [619, 277] width 355 height 33
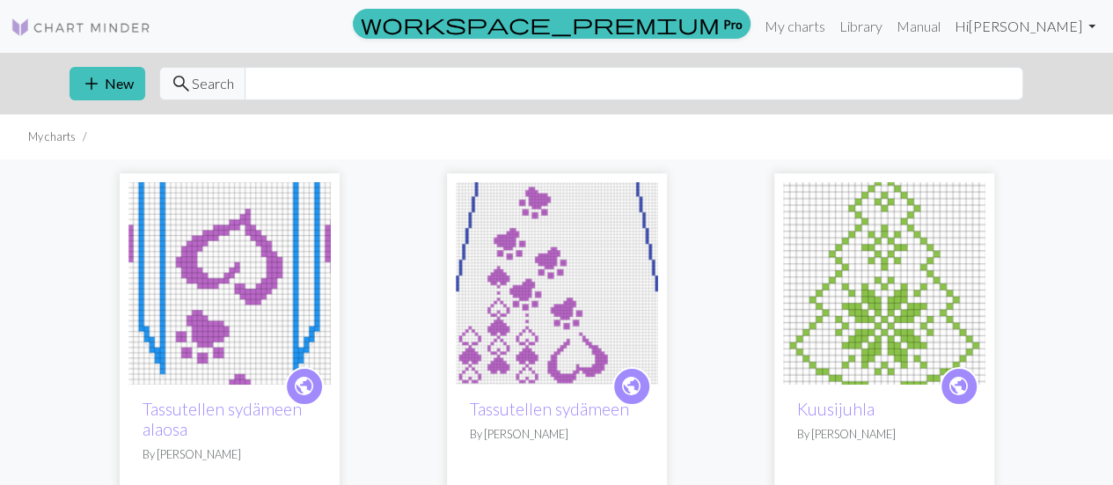
click at [1060, 21] on link "Hi [PERSON_NAME]" at bounding box center [1024, 26] width 155 height 35
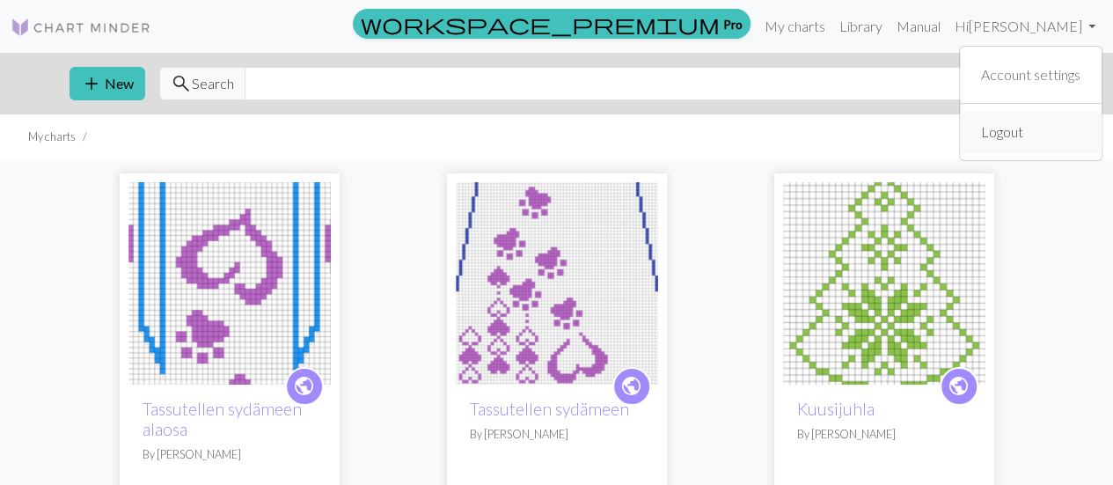
click at [1007, 135] on link "Logout" at bounding box center [1002, 131] width 56 height 35
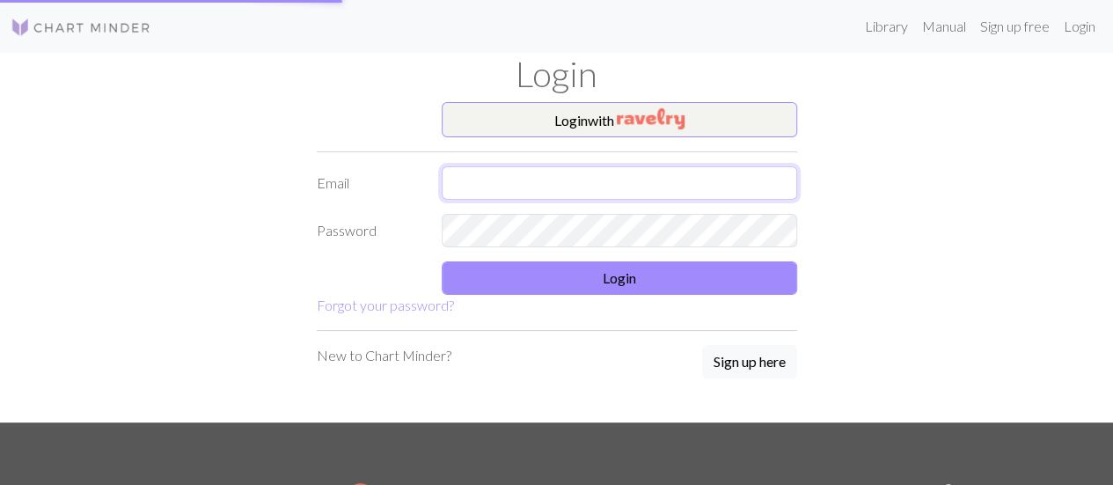
type input "[EMAIL_ADDRESS][DOMAIN_NAME]"
